Goal: Transaction & Acquisition: Purchase product/service

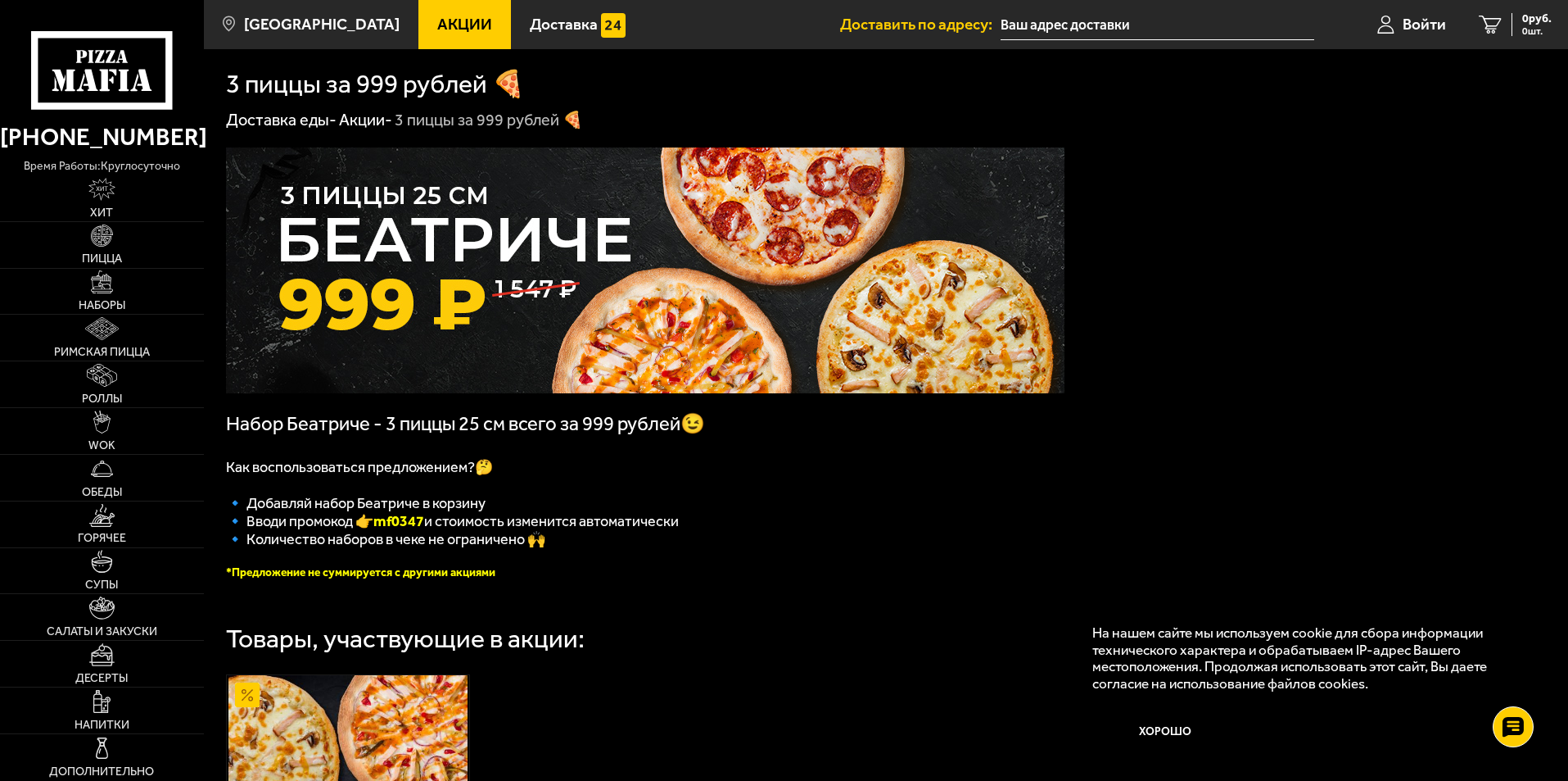
click at [400, 525] on b "mf0347" at bounding box center [398, 521] width 51 height 18
copy b "mf0347"
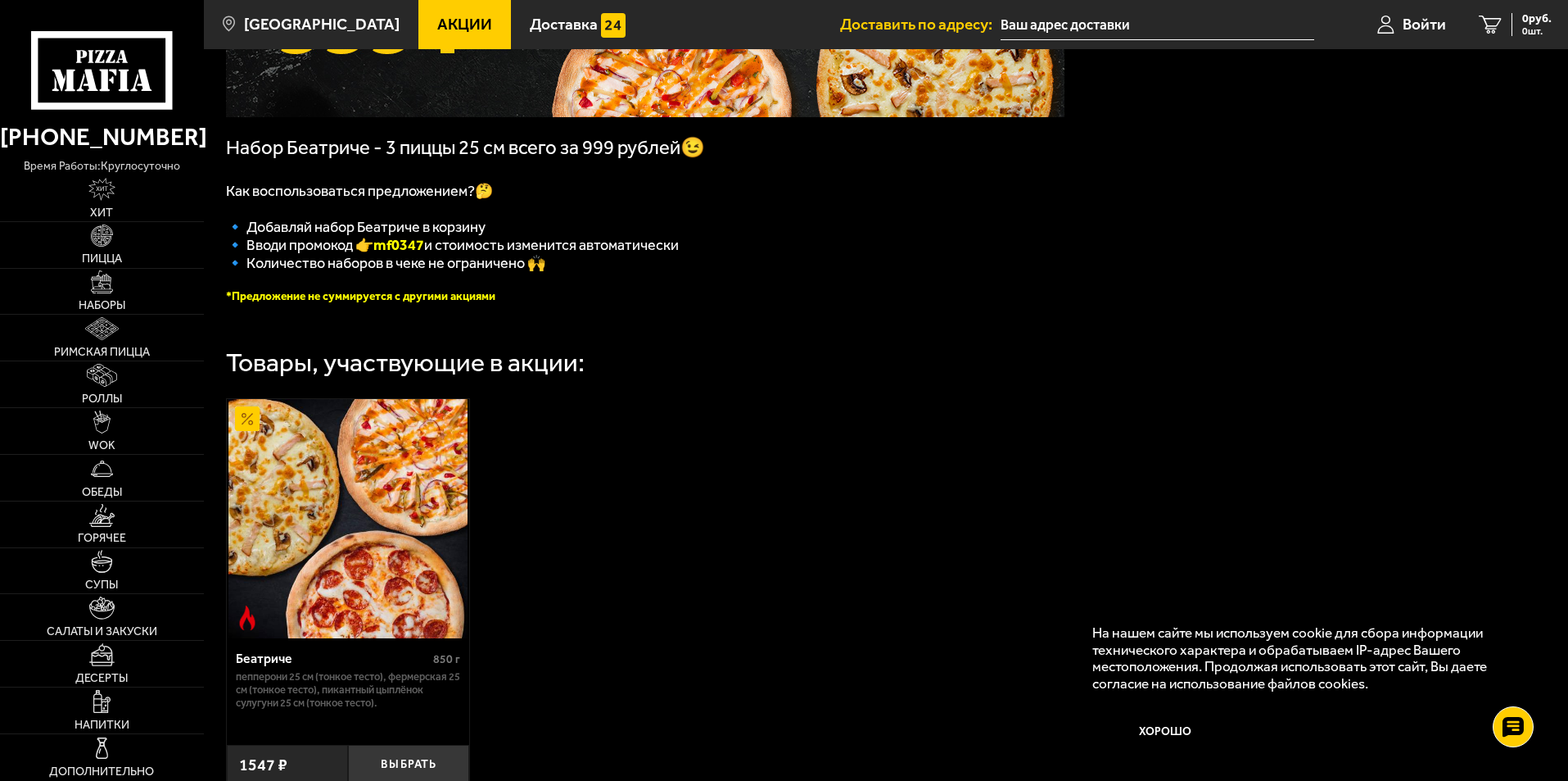
scroll to position [409, 0]
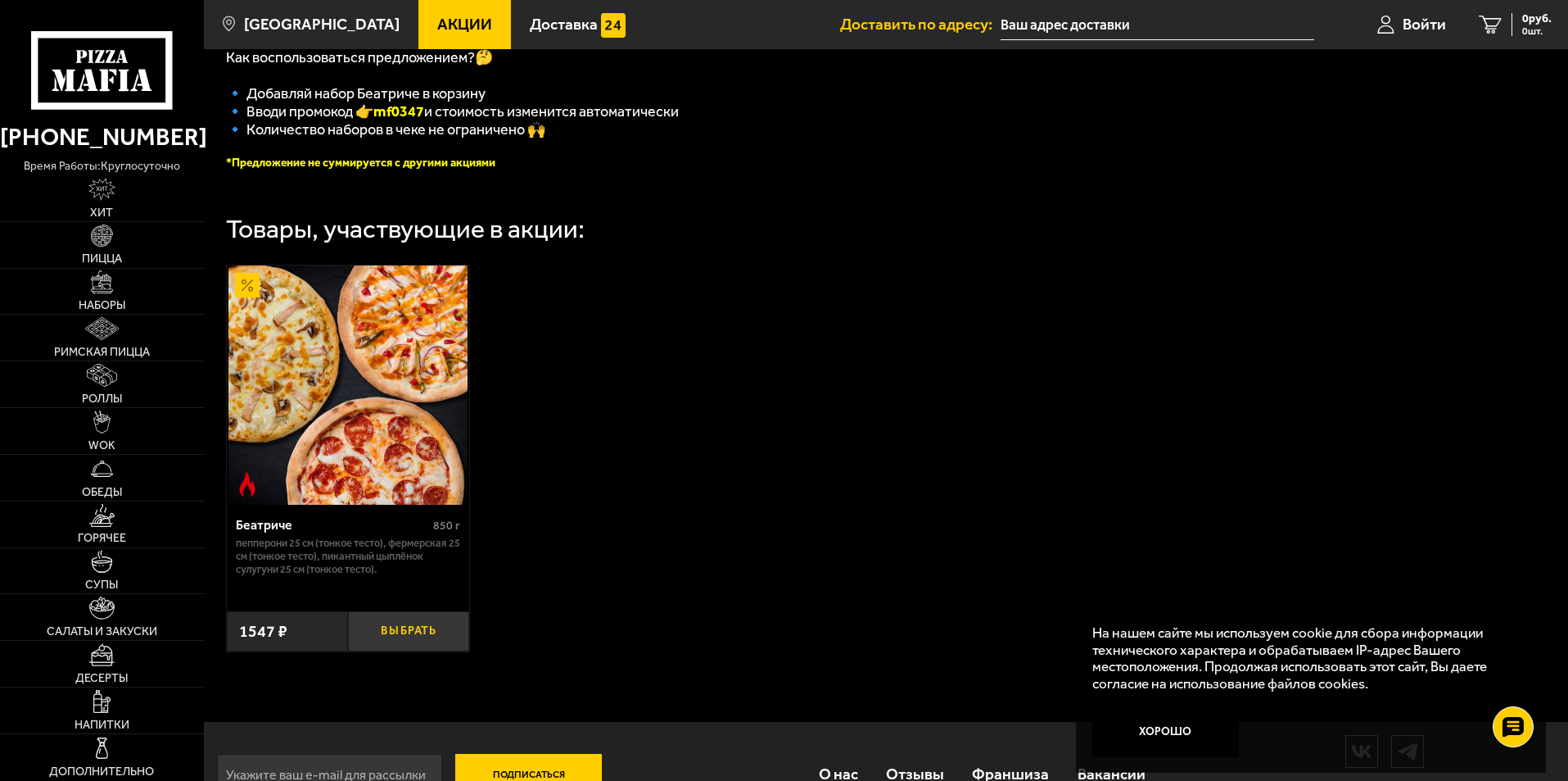
click at [439, 640] on button "Выбрать" at bounding box center [409, 631] width 122 height 40
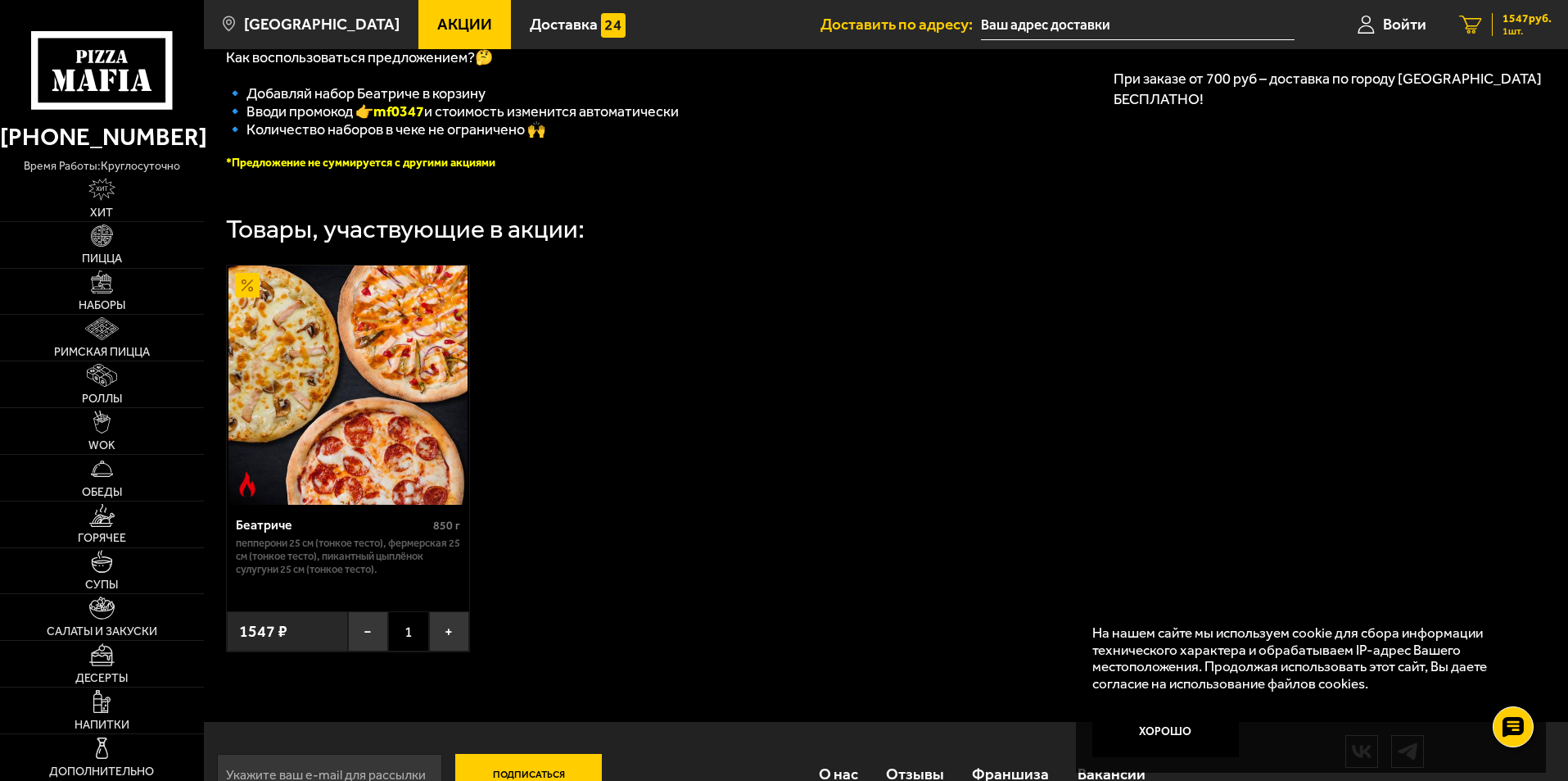
click at [1539, 21] on span "1547 руб." at bounding box center [1527, 19] width 49 height 12
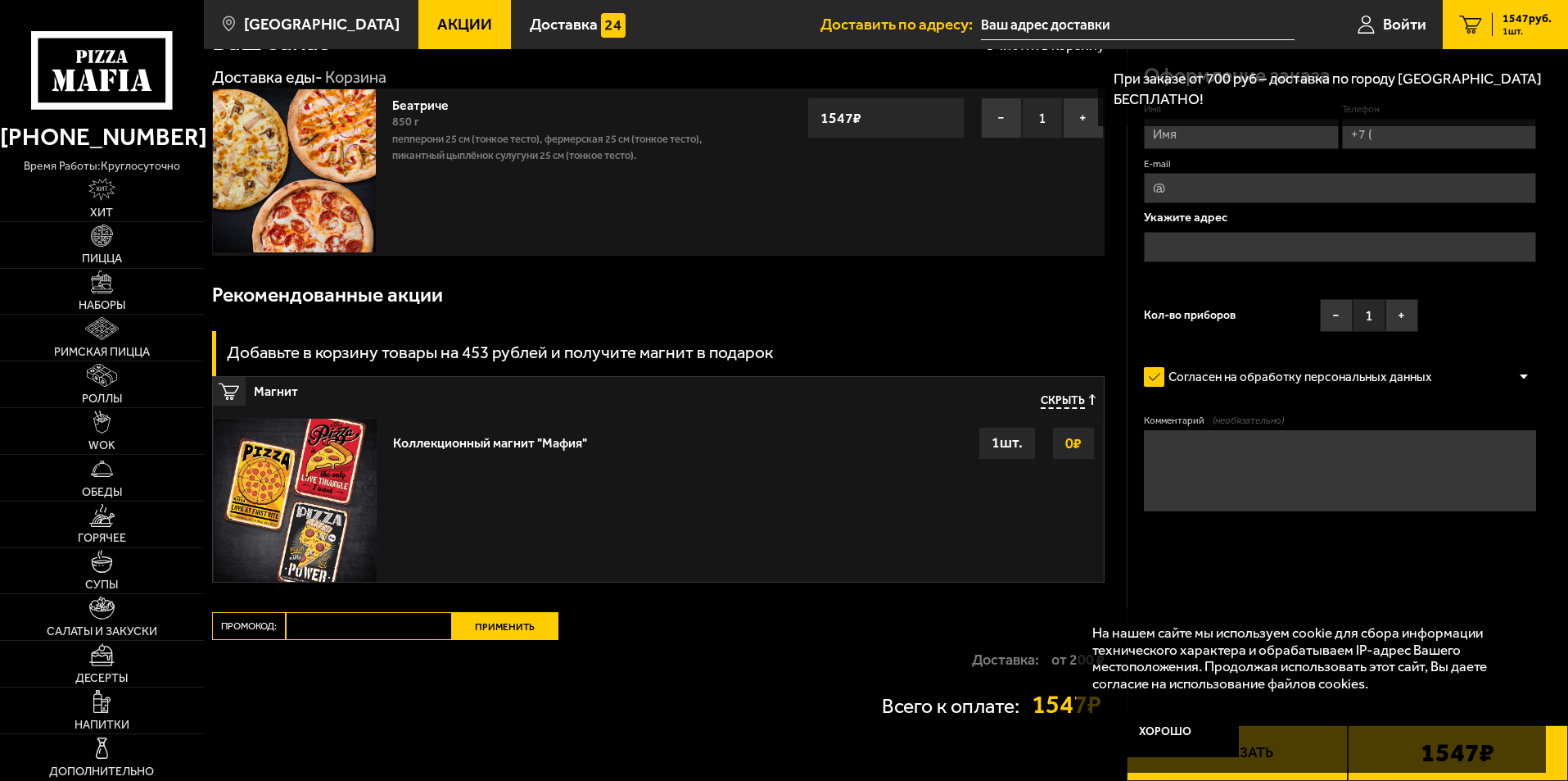
scroll to position [177, 0]
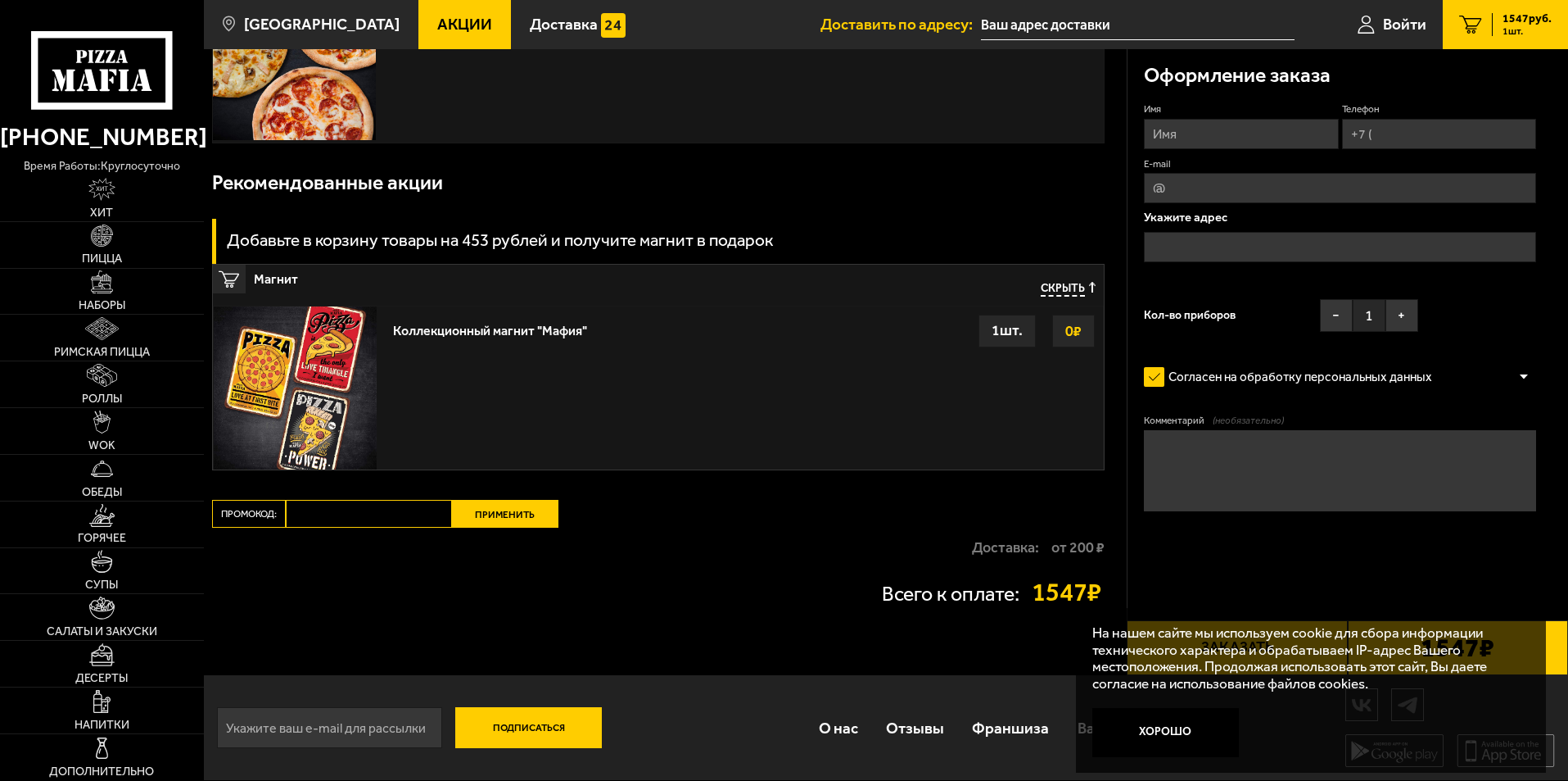
paste input "mf0347"
type input "mf0347"
click at [514, 516] on button "Применить" at bounding box center [505, 513] width 106 height 28
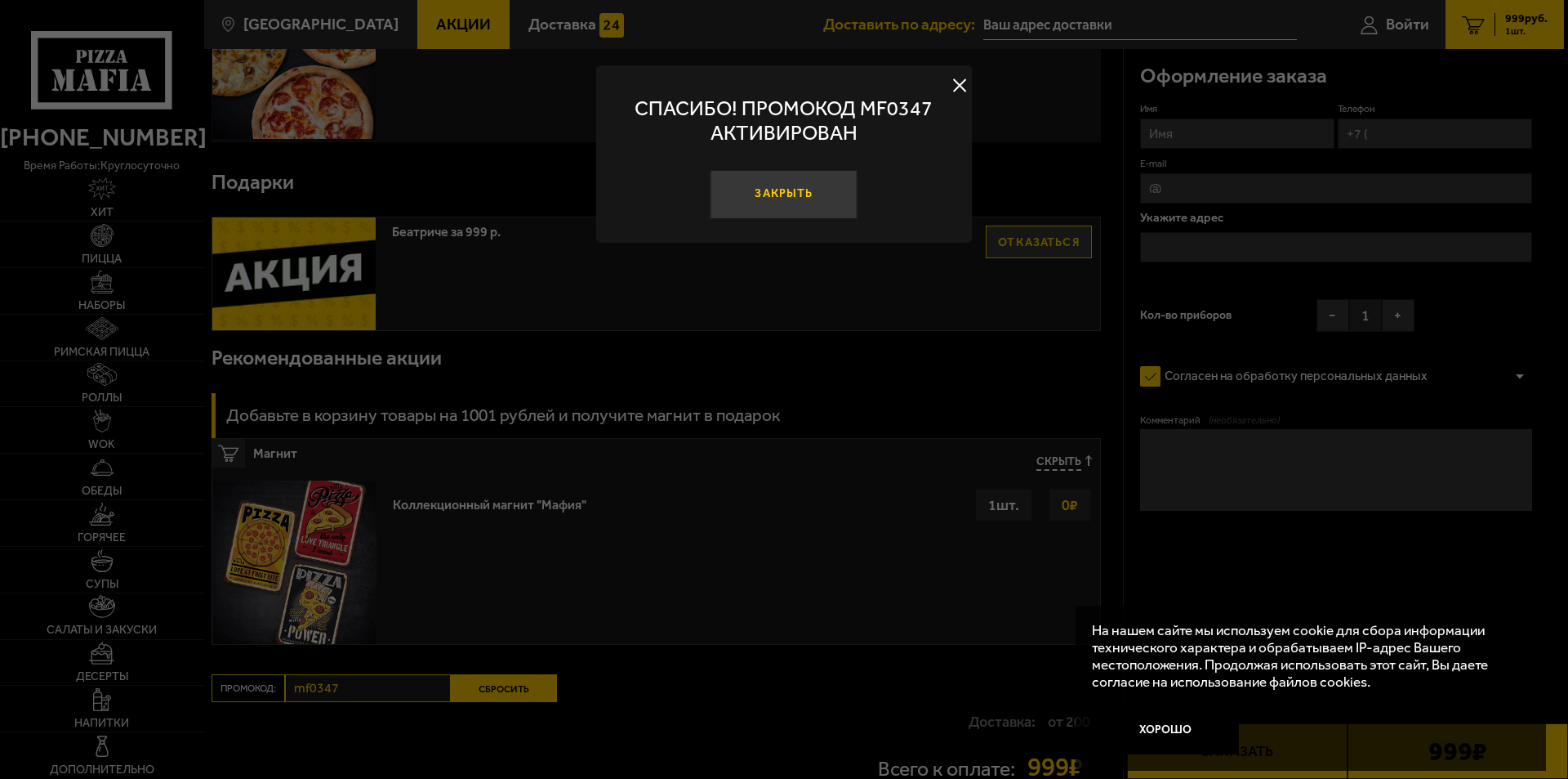
click at [828, 198] on button "Закрыть" at bounding box center [784, 194] width 147 height 49
